Goal: Task Accomplishment & Management: Manage account settings

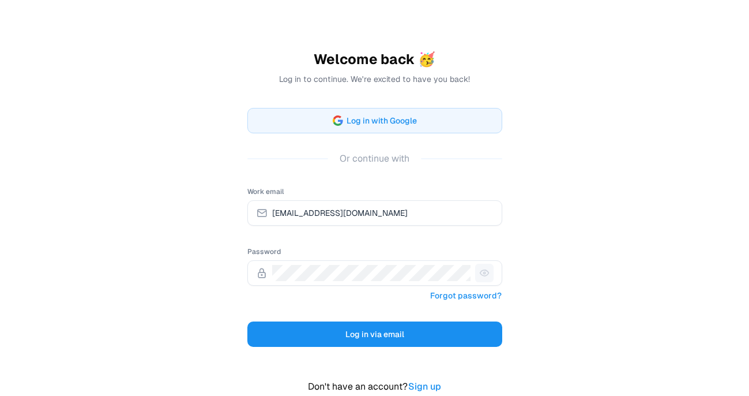
scroll to position [48, 0]
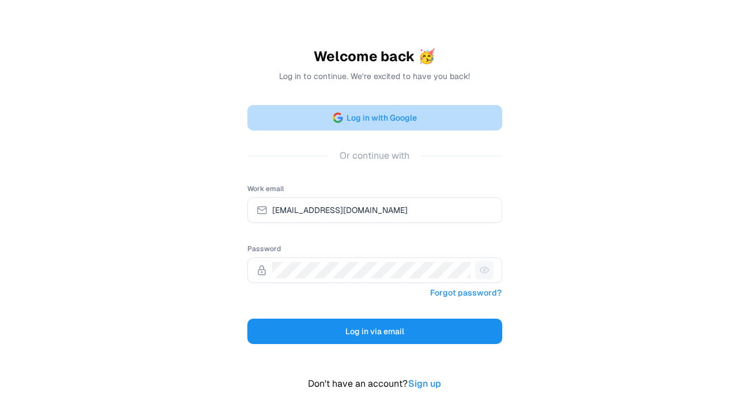
click at [408, 115] on span "Log in with Google" at bounding box center [382, 118] width 70 height 14
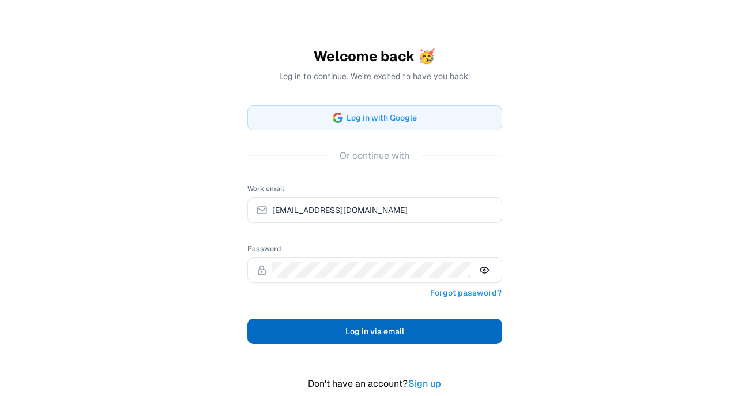
click at [363, 328] on span "Log in via email" at bounding box center [375, 331] width 59 height 14
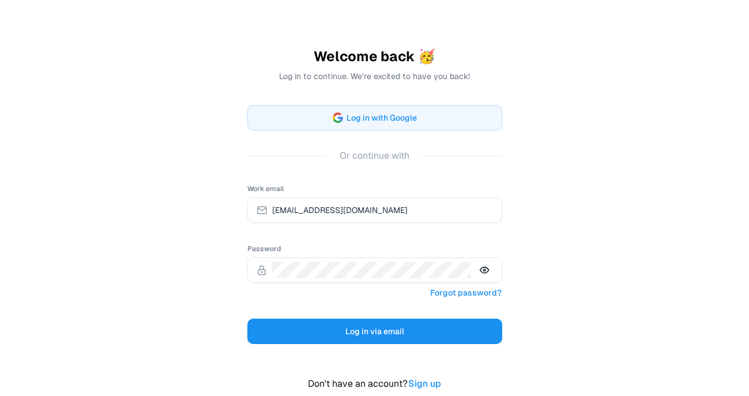
click at [594, 267] on div "Welcome back 🥳 Log in to continue. We're excited to have you back! Log in with …" at bounding box center [374, 183] width 749 height 463
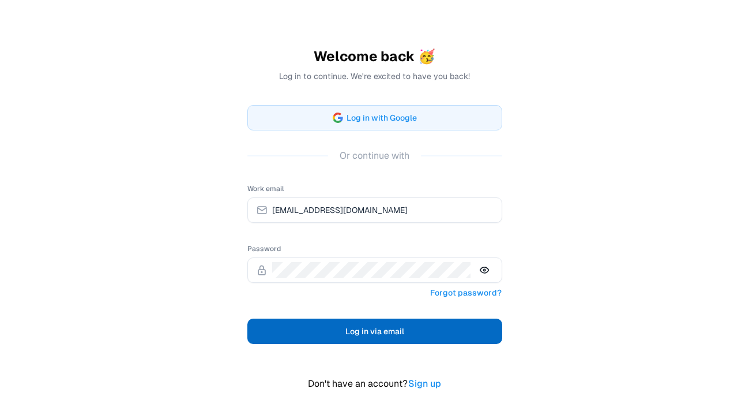
click at [362, 338] on button "Log in via email" at bounding box center [374, 330] width 255 height 25
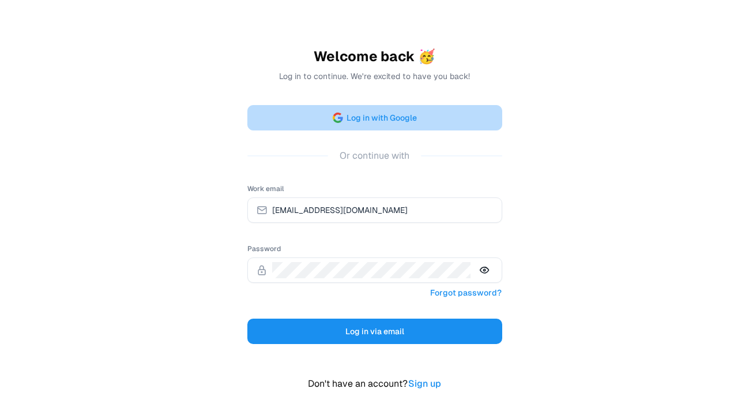
click at [404, 119] on span "Log in with Google" at bounding box center [382, 118] width 70 height 14
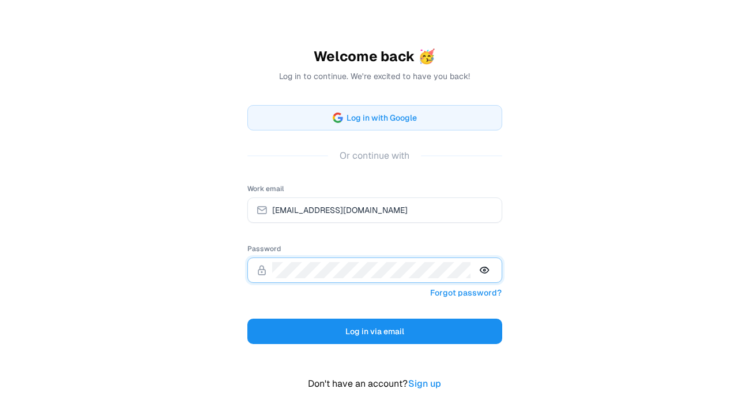
click at [247, 318] on button "Log in via email" at bounding box center [374, 330] width 255 height 25
drag, startPoint x: 121, startPoint y: 47, endPoint x: 128, endPoint y: 0, distance: 47.3
click at [0, 0] on div "Welcome back 🥳 Log in to continue. We're excited to have you back! Log in with …" at bounding box center [374, 183] width 749 height 463
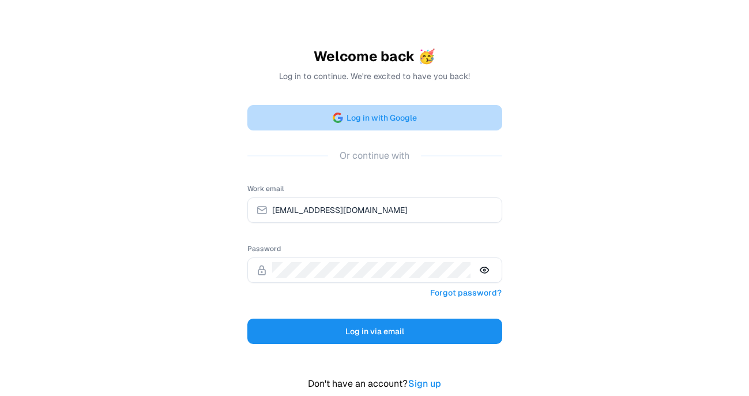
click at [400, 112] on span "Log in with Google" at bounding box center [382, 118] width 70 height 14
click at [357, 113] on span "Log in with Google" at bounding box center [382, 118] width 70 height 14
